Goal: Task Accomplishment & Management: Complete application form

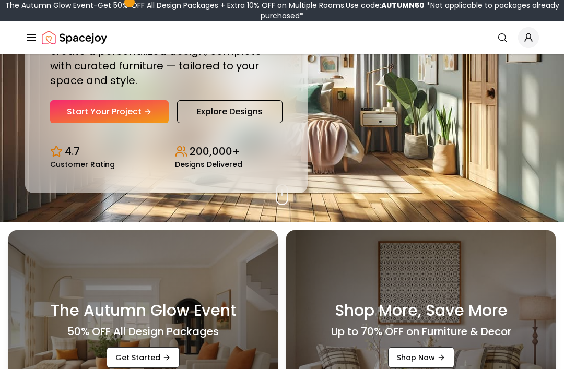
scroll to position [147, 0]
click at [96, 123] on link "Start Your Project" at bounding box center [109, 111] width 119 height 23
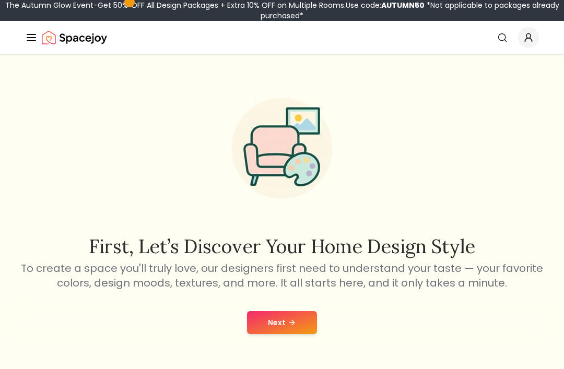
scroll to position [1, 0]
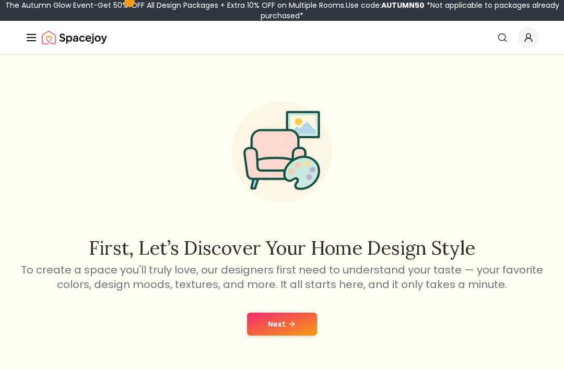
click at [297, 333] on button "Next" at bounding box center [282, 324] width 70 height 23
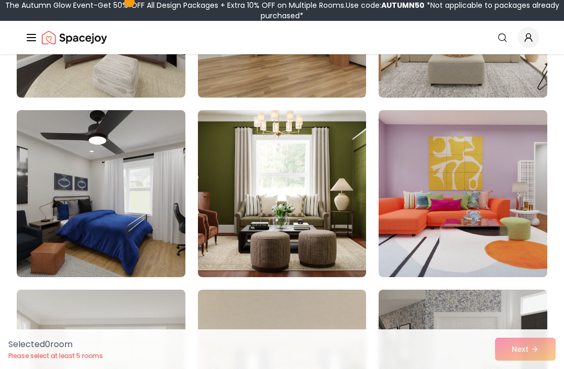
scroll to position [402, 0]
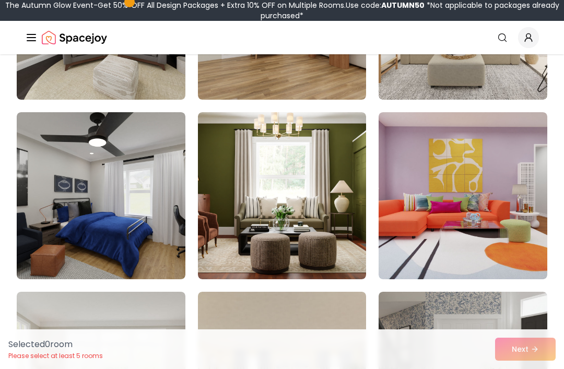
click at [50, 190] on img at bounding box center [101, 195] width 169 height 167
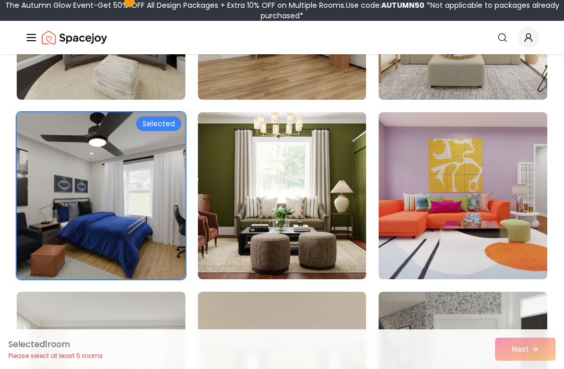
click at [55, 179] on img at bounding box center [101, 195] width 169 height 167
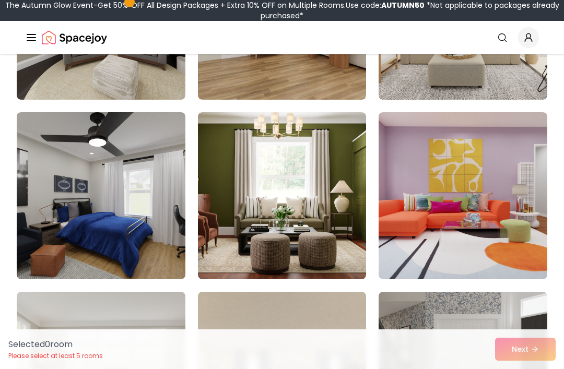
click at [119, 147] on img at bounding box center [101, 195] width 169 height 167
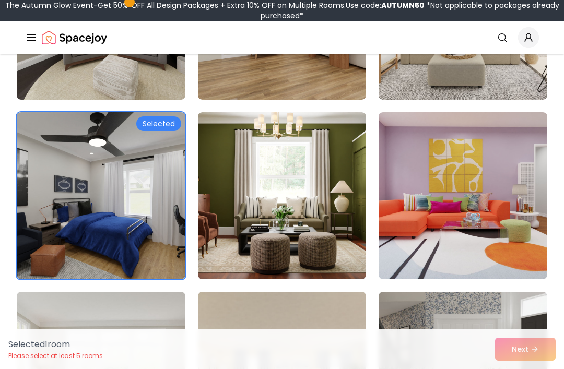
click at [544, 369] on div "Selected 1 room Please select at least 5 rooms Next" at bounding box center [282, 350] width 564 height 40
click at [535, 369] on div "Selected 1 room Please select at least 5 rooms Next" at bounding box center [282, 350] width 564 height 40
click at [247, 165] on img at bounding box center [282, 195] width 169 height 167
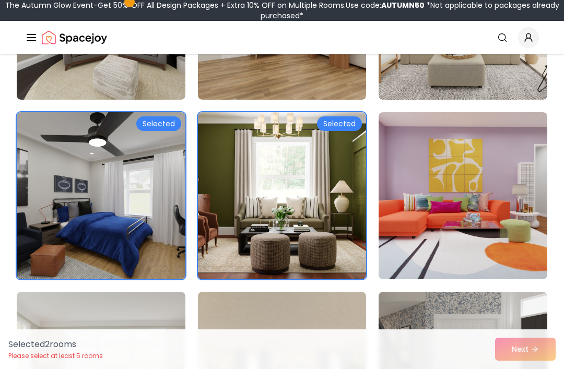
click at [123, 151] on img at bounding box center [101, 195] width 169 height 167
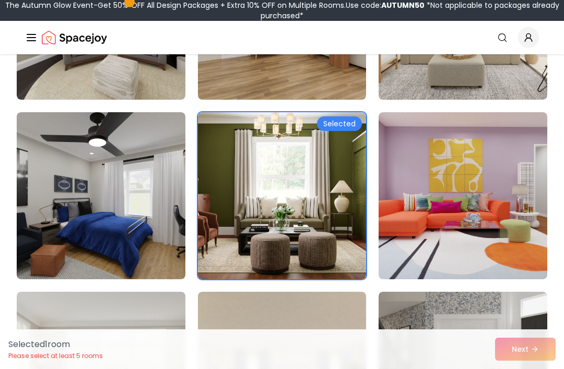
click at [230, 145] on img at bounding box center [282, 195] width 169 height 167
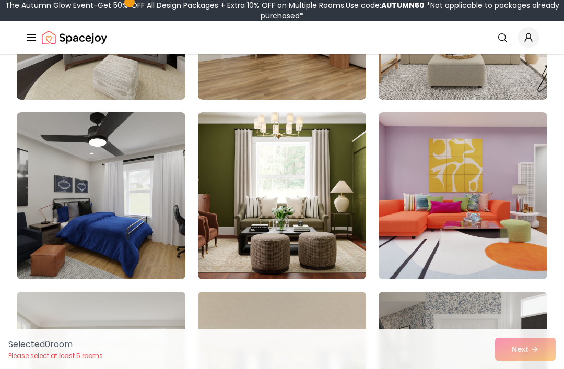
click at [124, 150] on img at bounding box center [101, 195] width 169 height 167
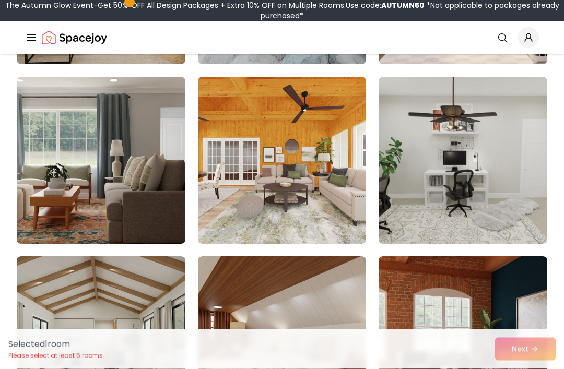
scroll to position [2234, 0]
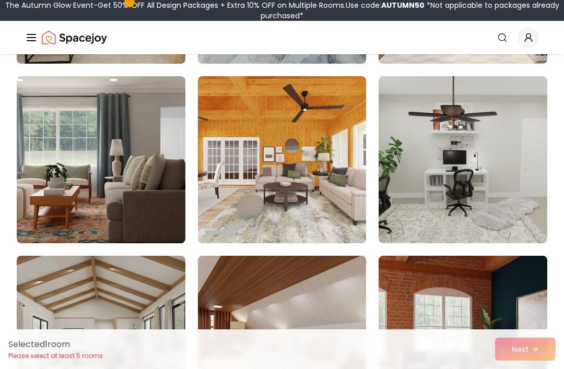
click at [352, 178] on img at bounding box center [282, 159] width 169 height 167
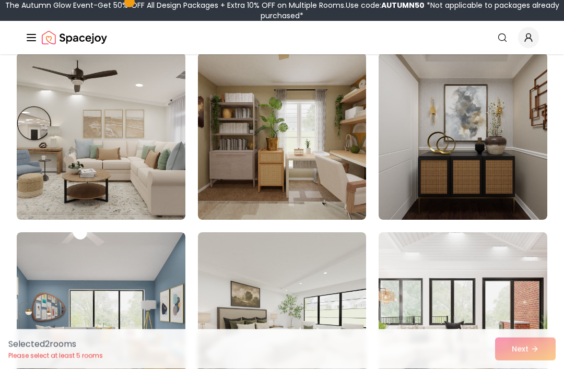
scroll to position [2797, 0]
click at [510, 124] on img at bounding box center [463, 136] width 169 height 167
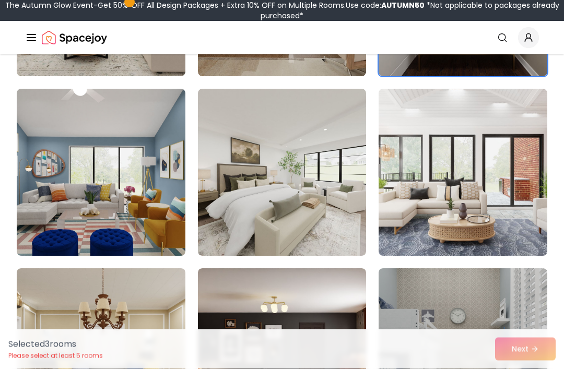
scroll to position [2941, 0]
click at [487, 150] on img at bounding box center [463, 172] width 169 height 167
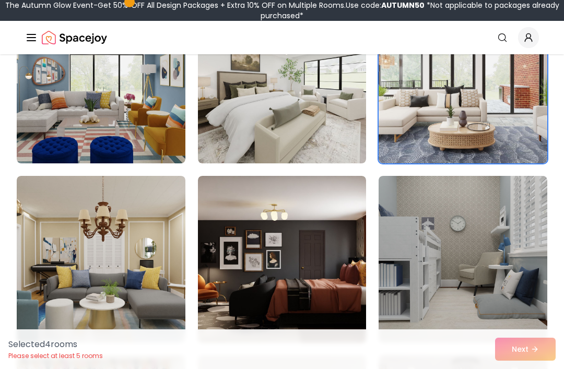
scroll to position [3035, 0]
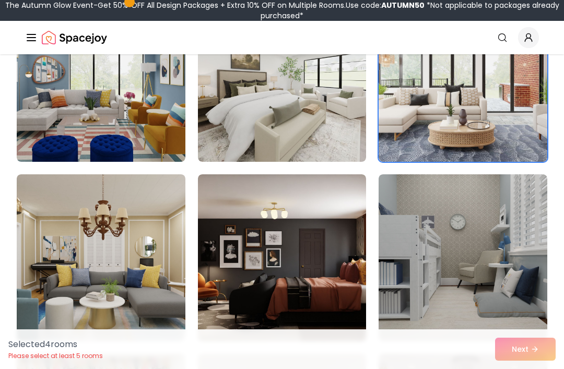
click at [70, 69] on img at bounding box center [101, 78] width 169 height 167
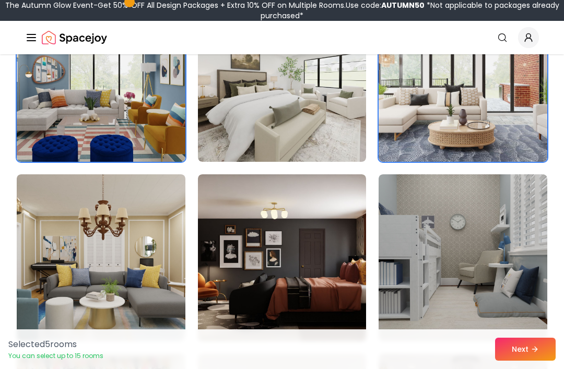
click at [533, 354] on icon at bounding box center [535, 349] width 8 height 8
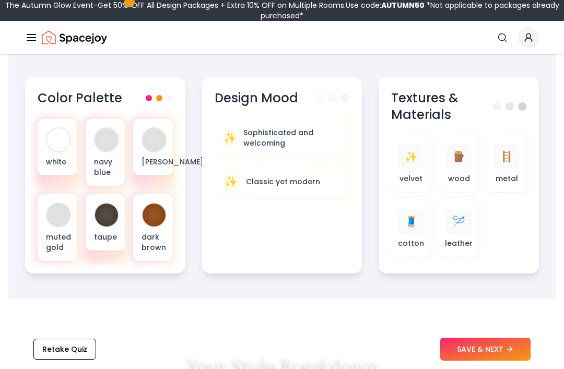
scroll to position [424, 0]
click at [60, 202] on div "muted gold" at bounding box center [58, 228] width 40 height 67
click at [97, 210] on div at bounding box center [106, 215] width 23 height 23
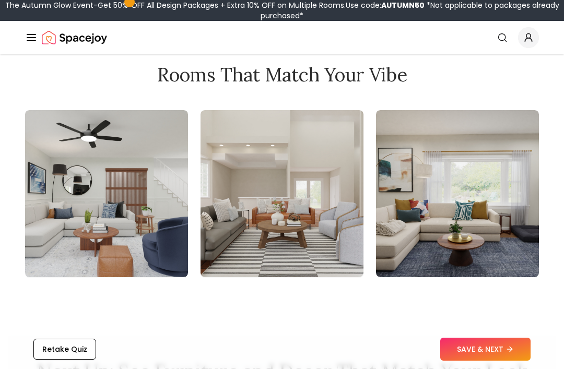
scroll to position [1270, 0]
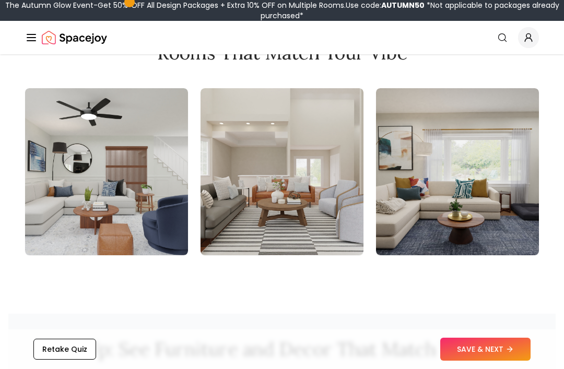
click at [501, 361] on button "SAVE & NEXT" at bounding box center [485, 349] width 90 height 23
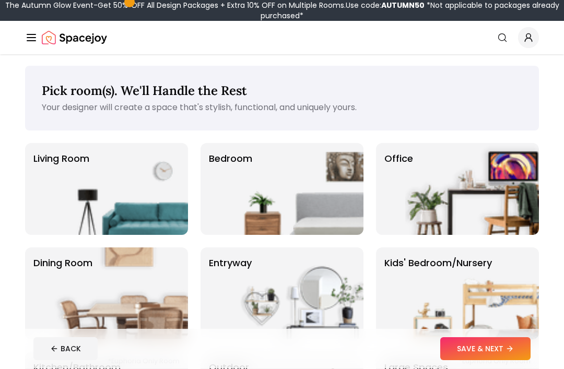
scroll to position [5, 0]
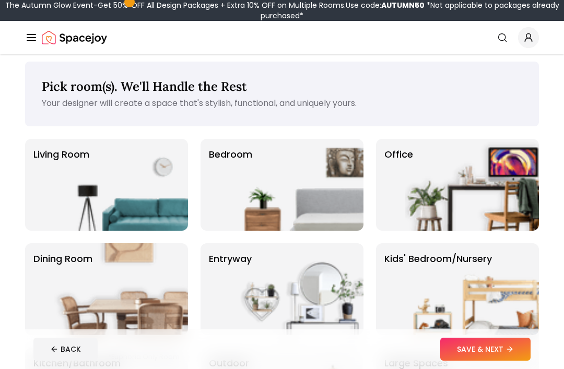
click at [113, 157] on img at bounding box center [121, 185] width 134 height 92
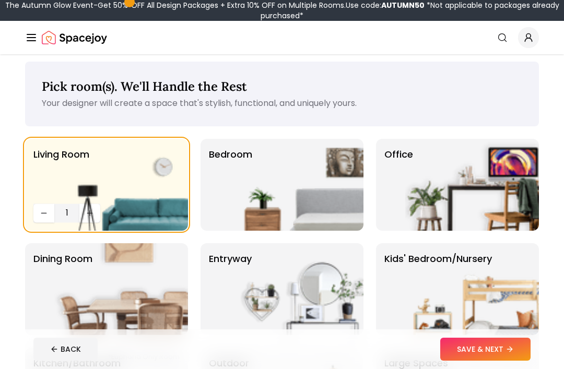
click at [338, 186] on img at bounding box center [297, 185] width 134 height 92
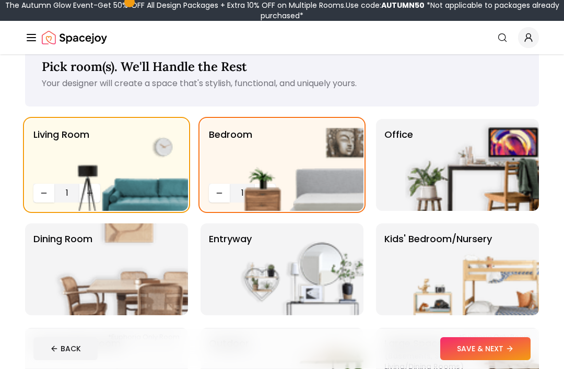
scroll to position [25, 0]
click at [83, 193] on img at bounding box center [121, 165] width 134 height 92
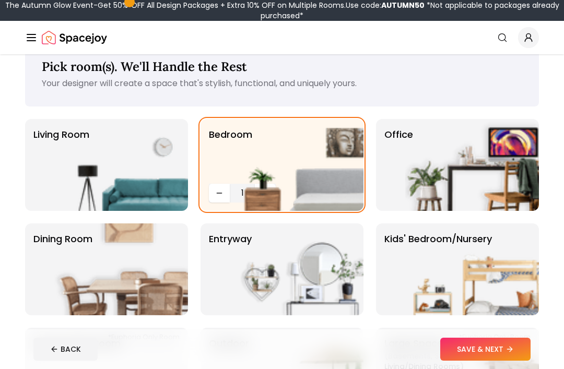
click at [73, 163] on img at bounding box center [121, 165] width 134 height 92
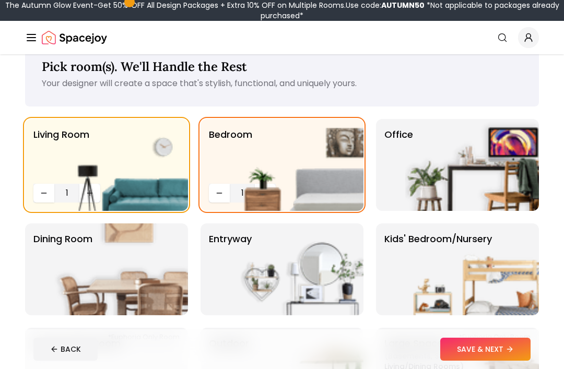
click at [346, 175] on img at bounding box center [297, 165] width 134 height 92
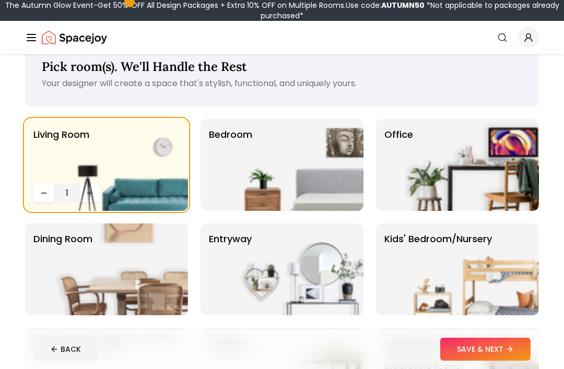
click at [339, 167] on img at bounding box center [297, 165] width 134 height 92
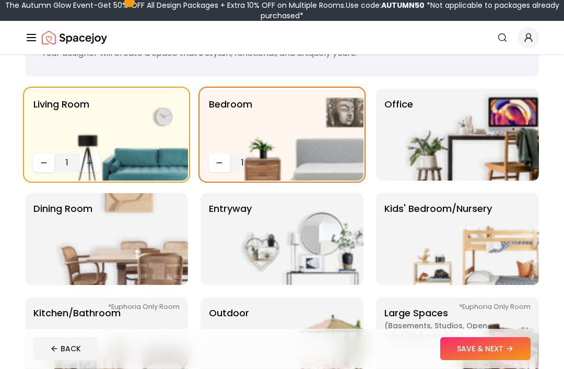
scroll to position [55, 0]
click at [257, 212] on img at bounding box center [297, 239] width 134 height 92
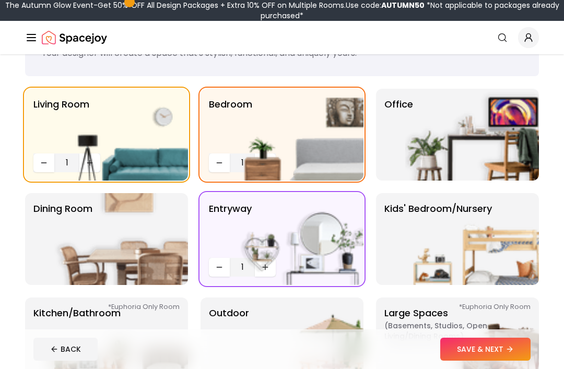
click at [116, 222] on img at bounding box center [121, 239] width 134 height 92
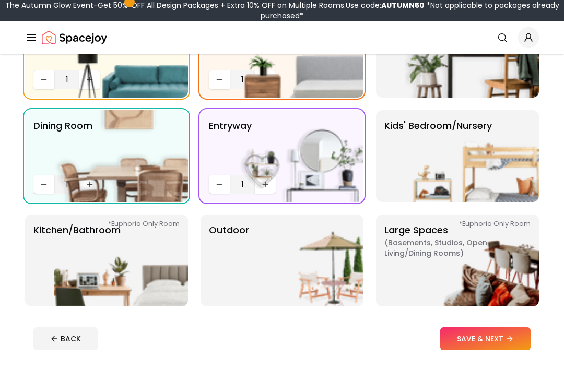
click at [118, 229] on img at bounding box center [121, 261] width 134 height 92
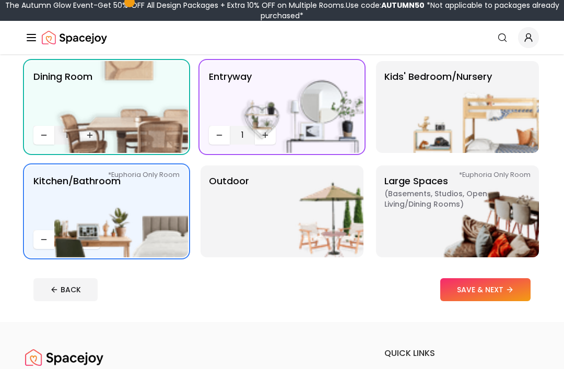
scroll to position [189, 0]
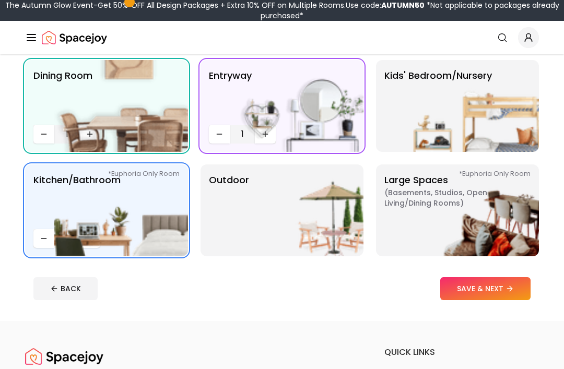
click at [371, 219] on div "Living Room 1 Bedroom 1 Office Dining Room 1 entryway 1 Kids' Bedroom/Nursery *…" at bounding box center [282, 106] width 514 height 301
click at [244, 205] on img at bounding box center [297, 211] width 134 height 92
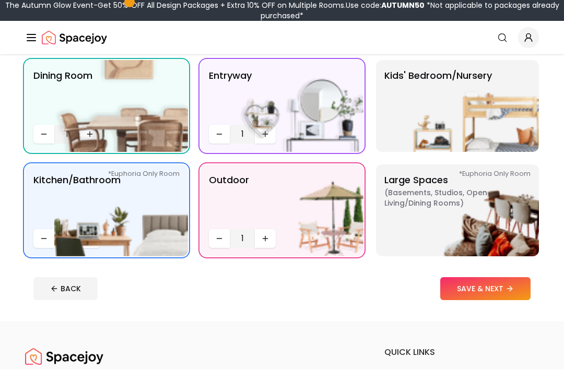
click at [482, 208] on img at bounding box center [472, 211] width 134 height 92
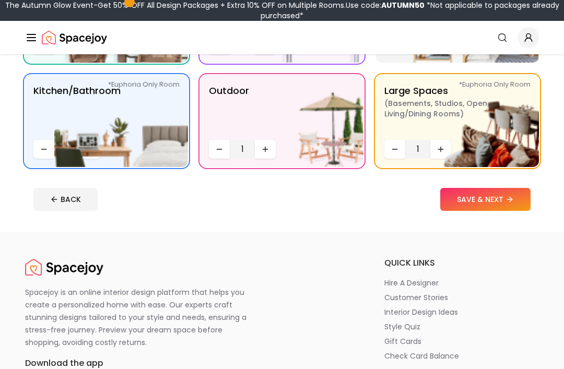
scroll to position [278, 0]
click at [528, 200] on button "SAVE & NEXT" at bounding box center [485, 199] width 90 height 23
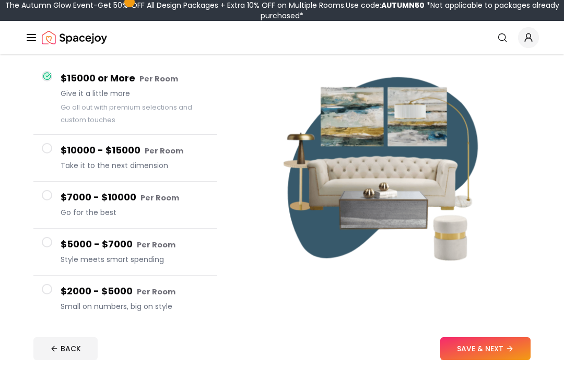
scroll to position [88, 0]
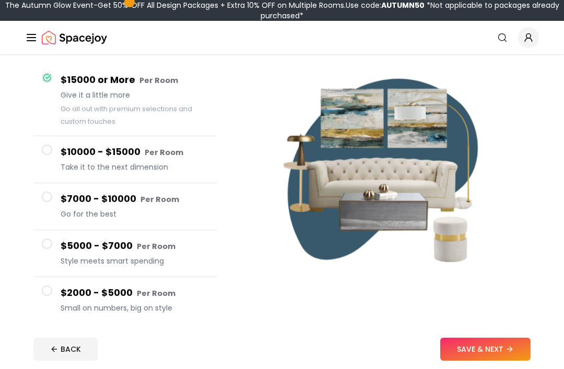
click at [51, 151] on span at bounding box center [47, 150] width 10 height 10
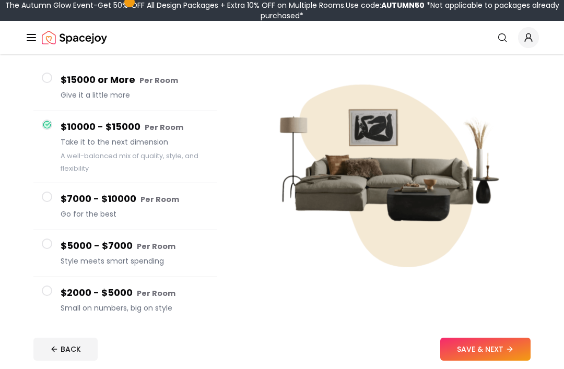
click at [61, 71] on button "$15000 or More Per Room Give it a little more" at bounding box center [125, 87] width 184 height 47
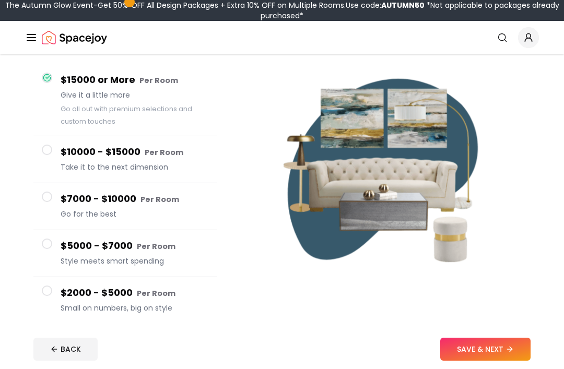
click at [509, 354] on icon at bounding box center [510, 349] width 8 height 8
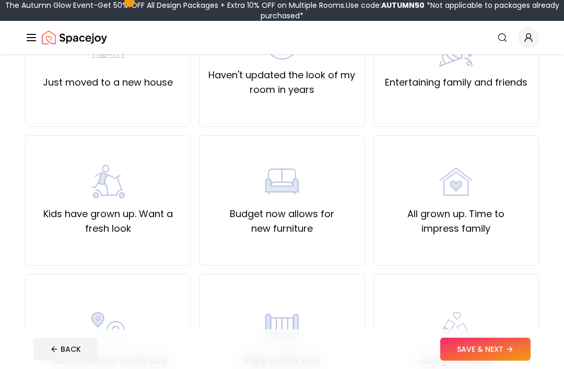
scroll to position [147, 0]
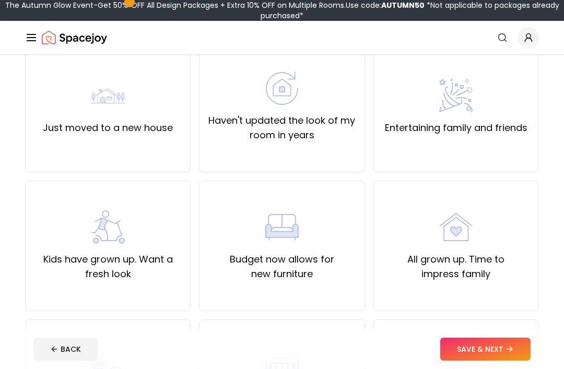
click at [485, 139] on div "Entertaining family and friends" at bounding box center [456, 107] width 166 height 131
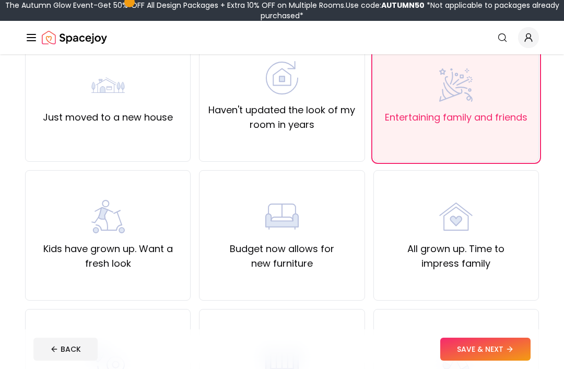
scroll to position [114, 0]
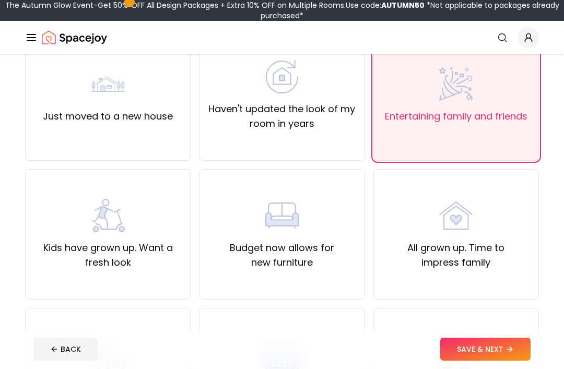
click at [331, 218] on div "Budget now allows for new furniture" at bounding box center [282, 234] width 148 height 71
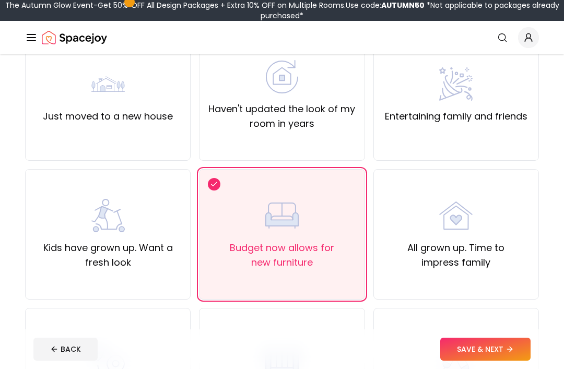
click at [348, 197] on div "Budget now allows for new furniture" at bounding box center [282, 234] width 166 height 131
click at [479, 107] on div "Entertaining family and friends" at bounding box center [456, 95] width 143 height 56
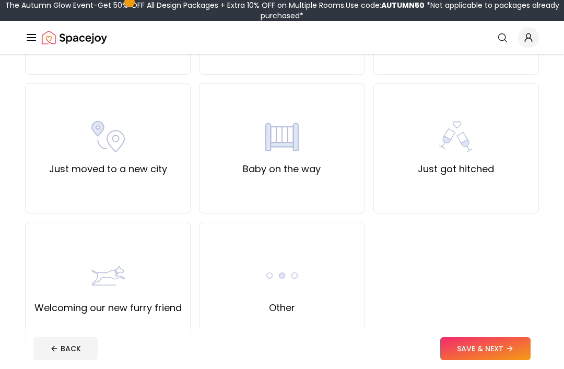
scroll to position [339, 0]
click at [339, 293] on div "Other" at bounding box center [282, 286] width 166 height 131
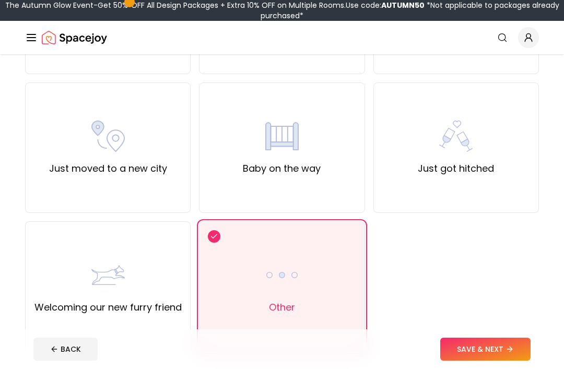
click at [495, 361] on button "SAVE & NEXT" at bounding box center [485, 349] width 90 height 23
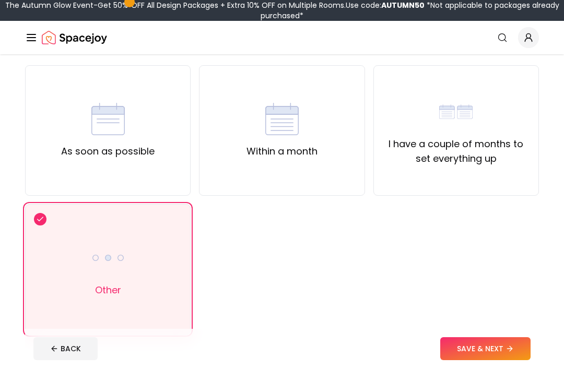
scroll to position [79, 0]
click at [489, 361] on button "SAVE & NEXT" at bounding box center [485, 349] width 90 height 23
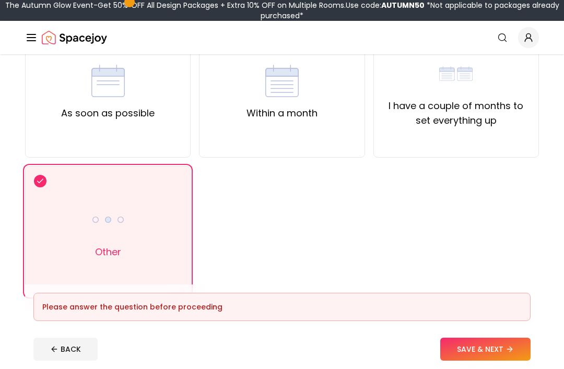
scroll to position [119, 0]
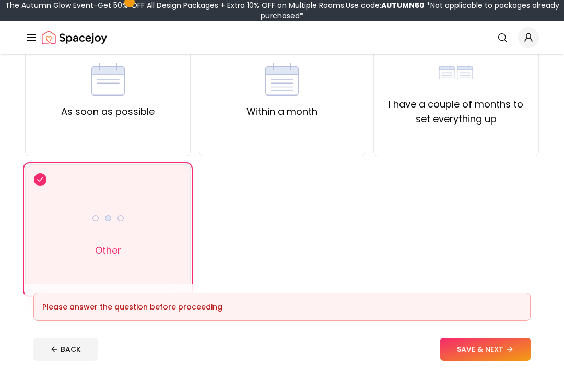
click at [489, 361] on button "SAVE & NEXT" at bounding box center [485, 349] width 90 height 23
click at [492, 361] on button "SAVE & NEXT" at bounding box center [485, 349] width 90 height 23
click at [516, 361] on button "SAVE & NEXT" at bounding box center [485, 349] width 90 height 23
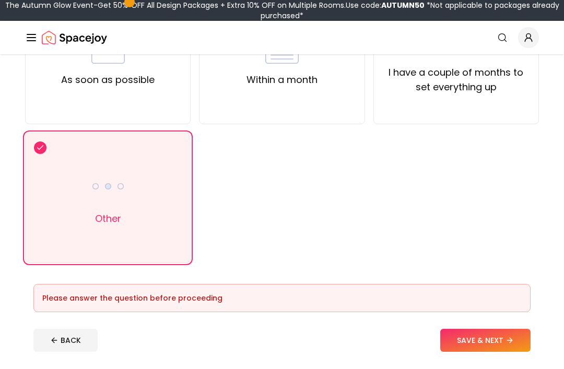
scroll to position [151, 0]
click at [63, 164] on div "Other" at bounding box center [108, 197] width 166 height 131
click at [66, 166] on div "Other" at bounding box center [108, 197] width 166 height 131
click at [504, 340] on button "SAVE & NEXT" at bounding box center [485, 340] width 90 height 23
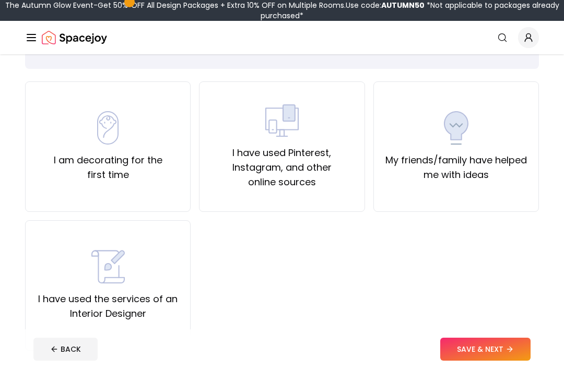
scroll to position [65, 0]
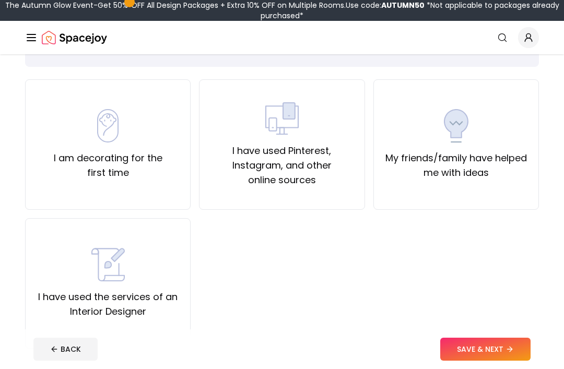
click at [68, 101] on div "I am decorating for the first time" at bounding box center [108, 144] width 166 height 131
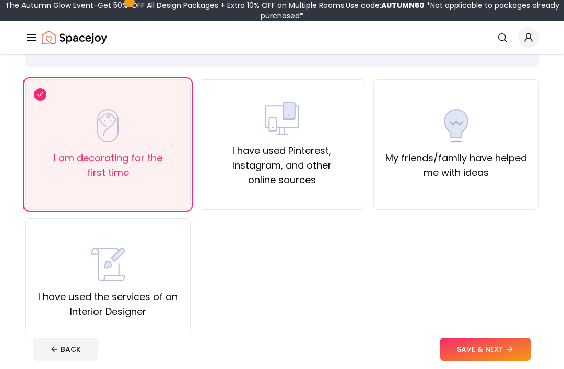
click at [509, 361] on button "SAVE & NEXT" at bounding box center [485, 349] width 90 height 23
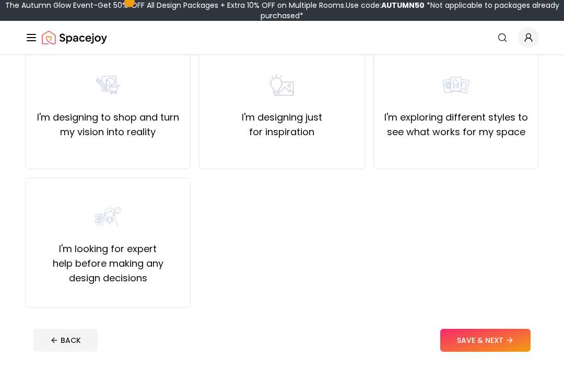
scroll to position [105, 0]
click at [64, 93] on div "I'm designing to shop and turn my vision into reality" at bounding box center [108, 104] width 148 height 71
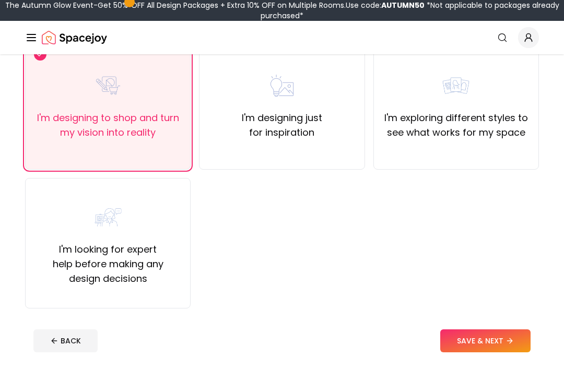
click at [527, 120] on label "I'm exploring different styles to see what works for my space" at bounding box center [456, 125] width 148 height 29
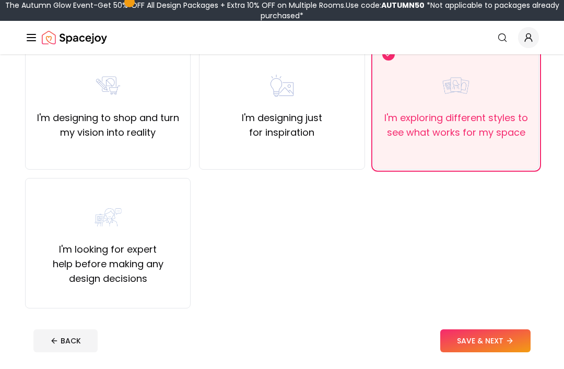
click at [520, 341] on button "SAVE & NEXT" at bounding box center [485, 341] width 90 height 23
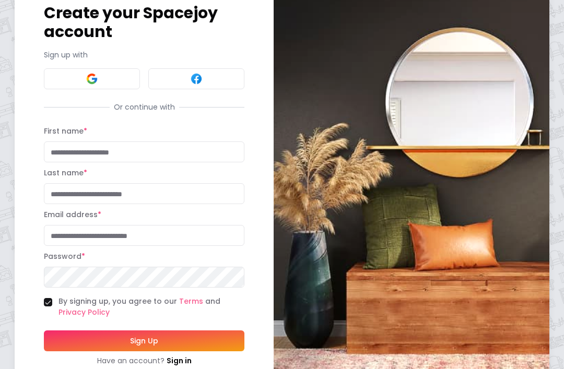
scroll to position [57, 0]
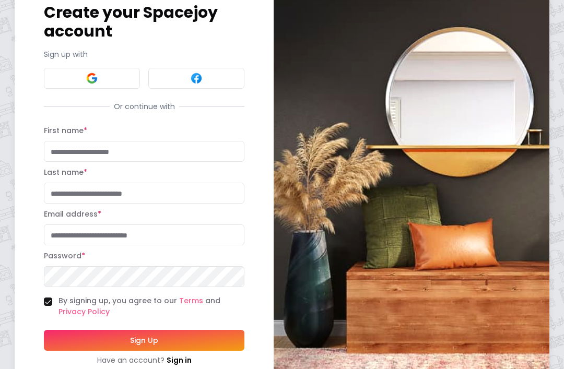
click at [172, 361] on link "Sign in" at bounding box center [179, 360] width 25 height 10
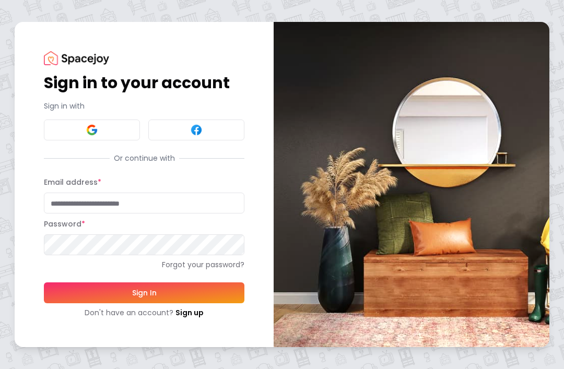
click at [192, 318] on link "Sign up" at bounding box center [189, 313] width 28 height 10
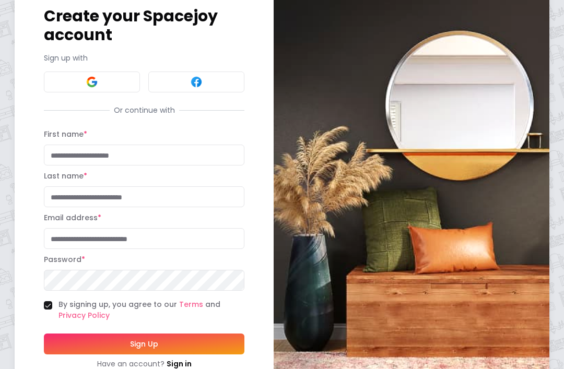
scroll to position [57, 0]
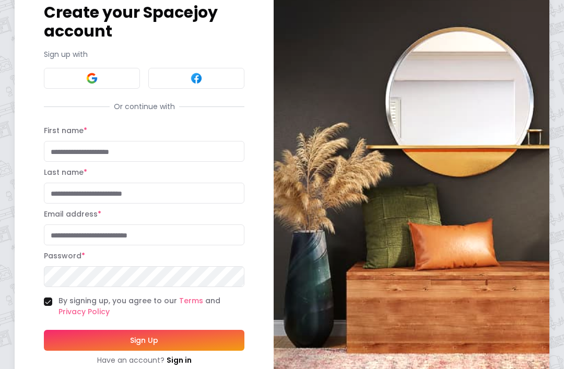
click at [173, 364] on link "Sign in" at bounding box center [179, 360] width 25 height 10
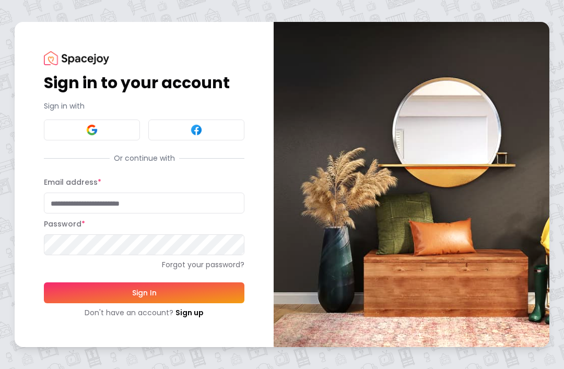
click at [75, 136] on button at bounding box center [92, 130] width 96 height 21
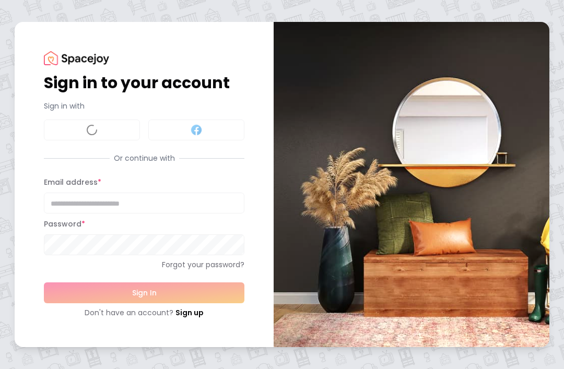
click at [74, 135] on div "Sign in with" at bounding box center [144, 121] width 201 height 40
